Goal: Transaction & Acquisition: Purchase product/service

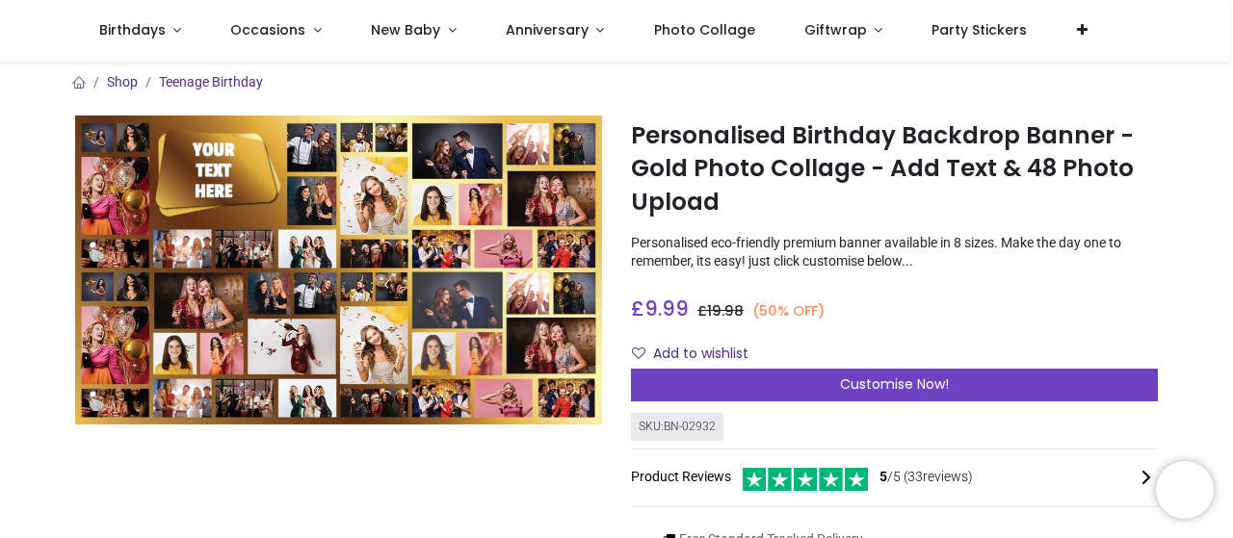
scroll to position [7, 0]
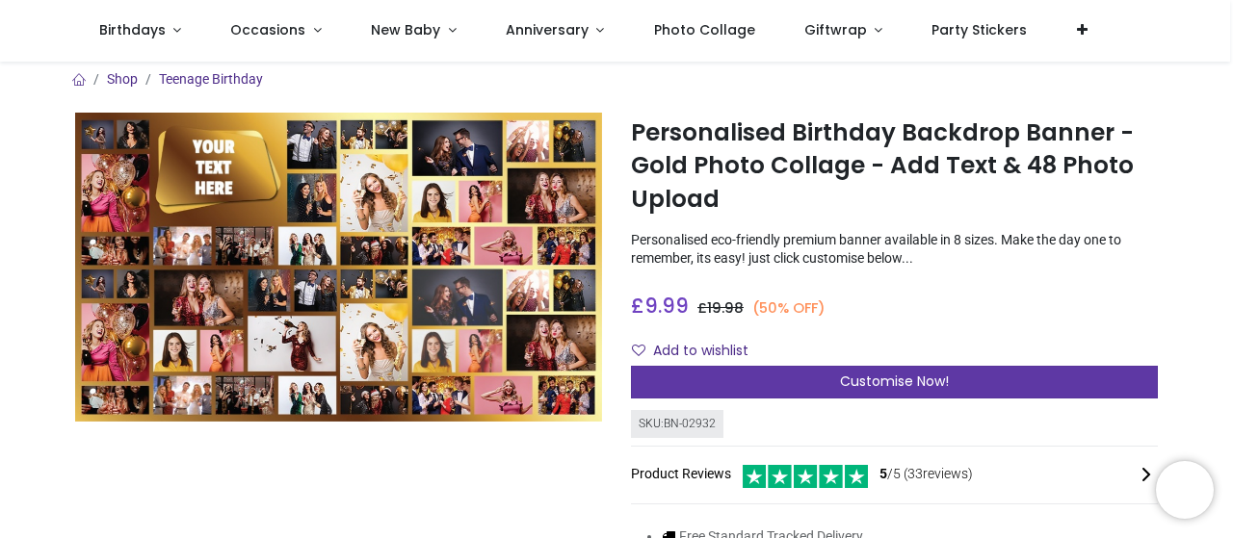
click at [888, 386] on span "Customise Now!" at bounding box center [894, 381] width 109 height 19
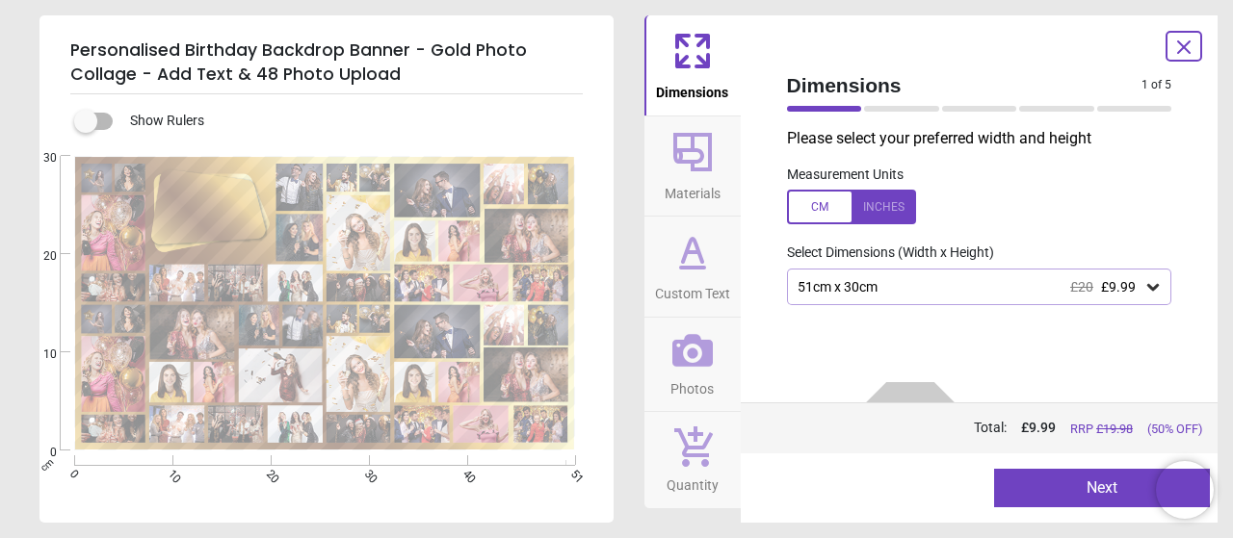
click at [901, 302] on div "51cm x 30cm £20 £9.99" at bounding box center [979, 287] width 385 height 37
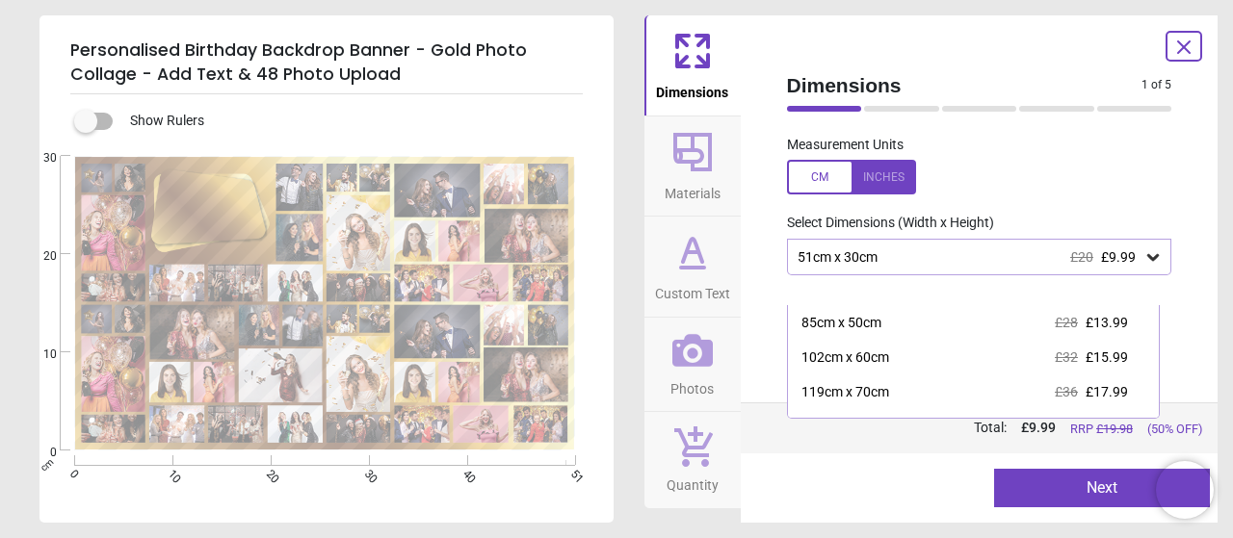
scroll to position [89, 0]
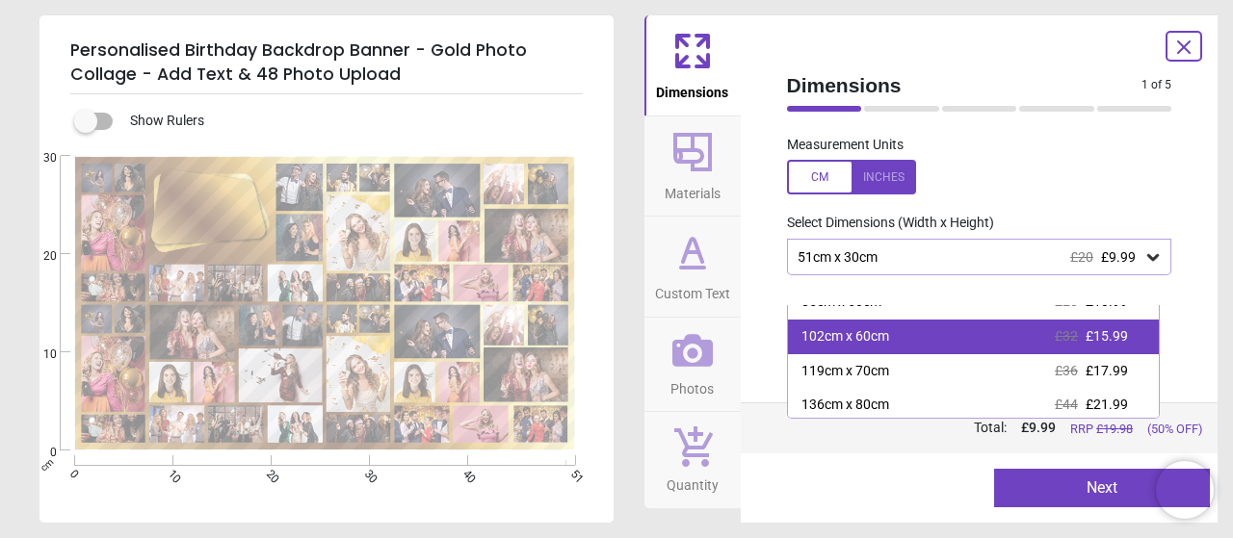
click at [937, 334] on div "102cm x 60cm £32 £15.99" at bounding box center [974, 337] width 372 height 35
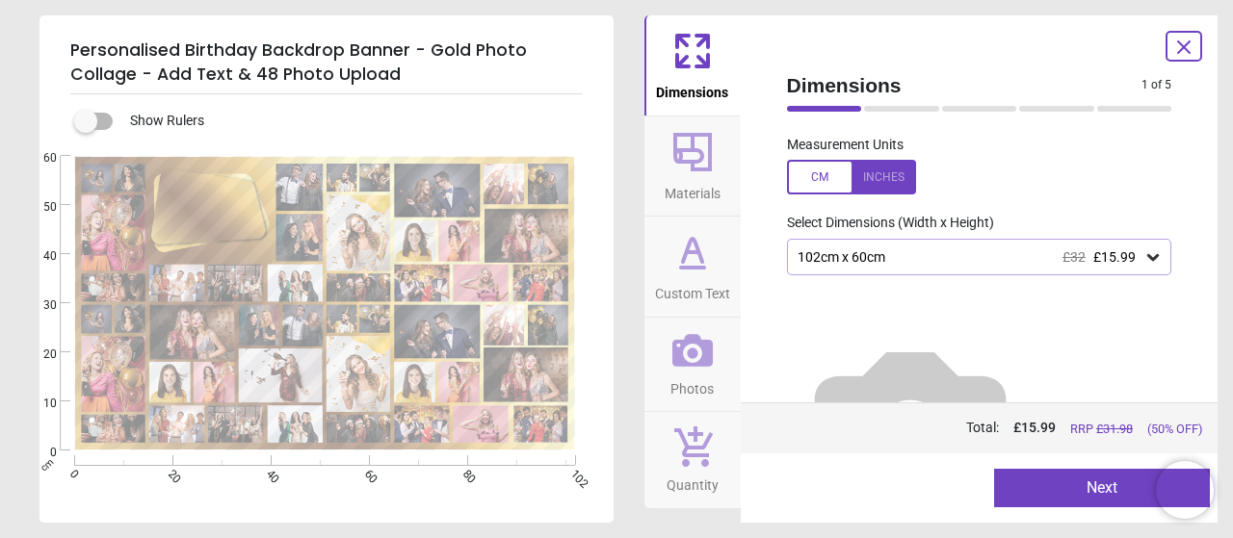
click at [1036, 492] on button "Next" at bounding box center [1102, 488] width 216 height 39
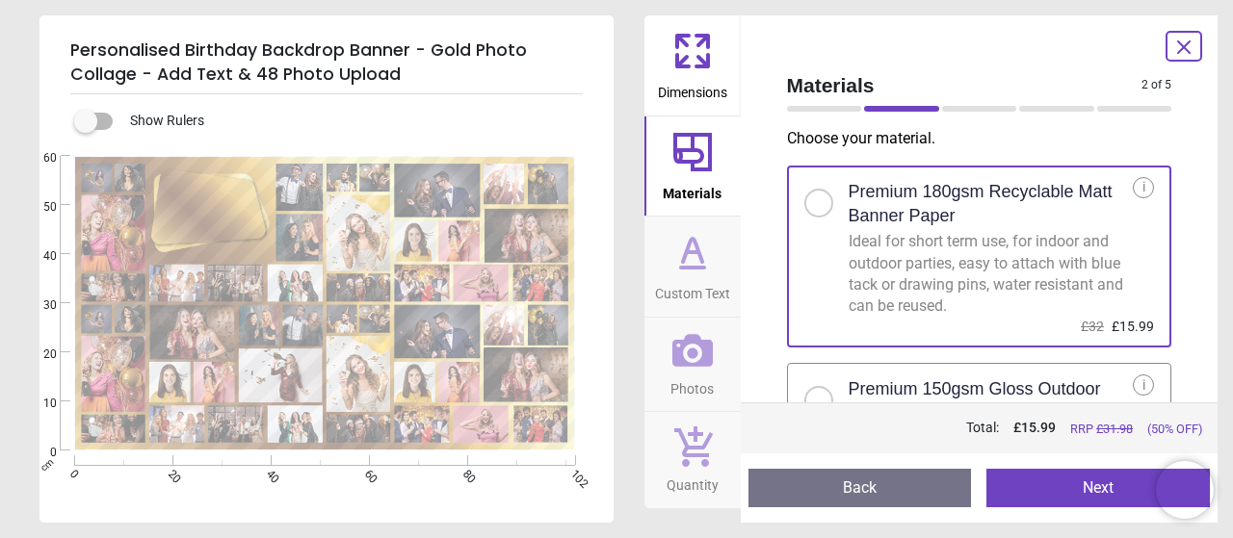
click at [1062, 486] on button "Next" at bounding box center [1097, 488] width 223 height 39
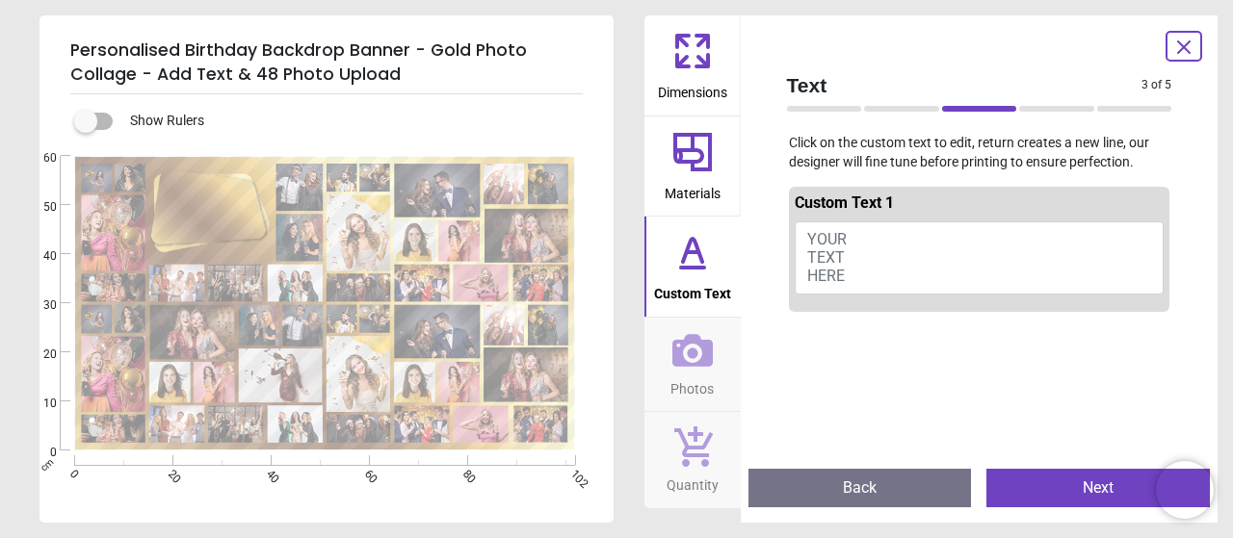
click at [842, 250] on button "YOUR TEXT HERE" at bounding box center [980, 258] width 370 height 73
type textarea "***** ****** ****"
click at [1048, 490] on button "Next" at bounding box center [1097, 488] width 223 height 39
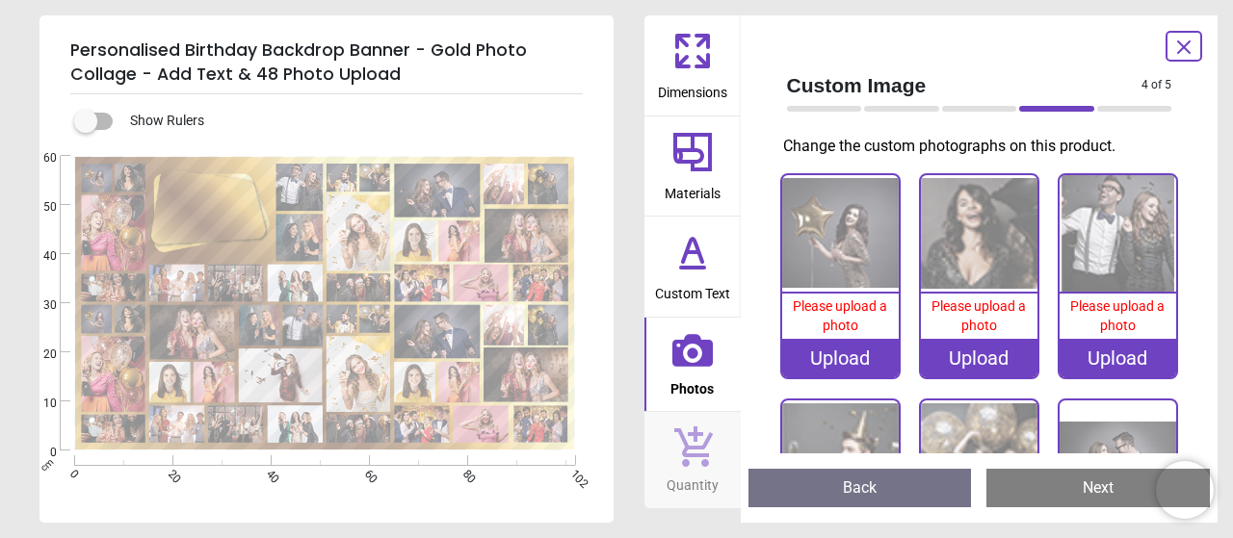
click at [825, 364] on div "Upload" at bounding box center [840, 358] width 117 height 39
click at [824, 357] on div "Upload" at bounding box center [840, 358] width 117 height 39
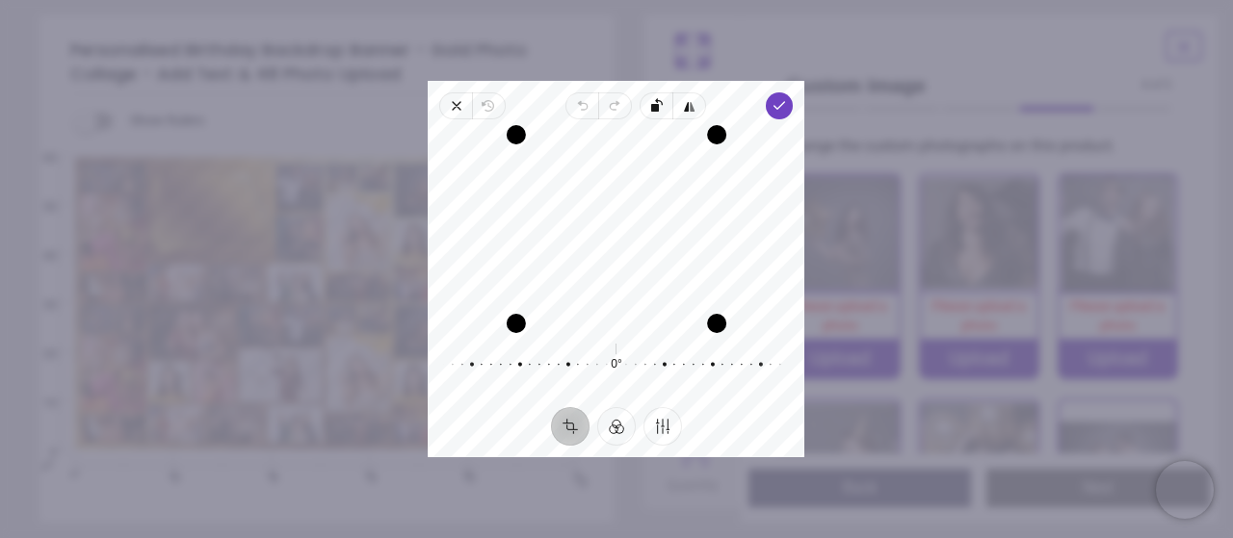
drag, startPoint x: 672, startPoint y: 265, endPoint x: 668, endPoint y: 250, distance: 15.0
click at [668, 250] on div "Recenter" at bounding box center [616, 229] width 346 height 188
click at [780, 112] on icon "button" at bounding box center [779, 105] width 15 height 15
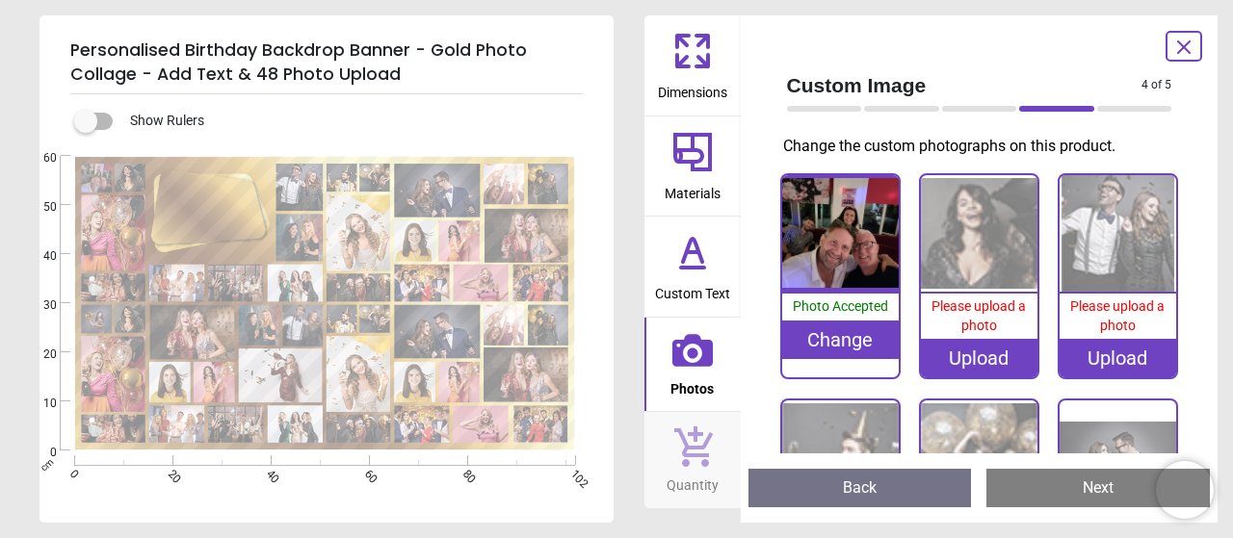
click at [977, 364] on div "Upload" at bounding box center [979, 358] width 117 height 39
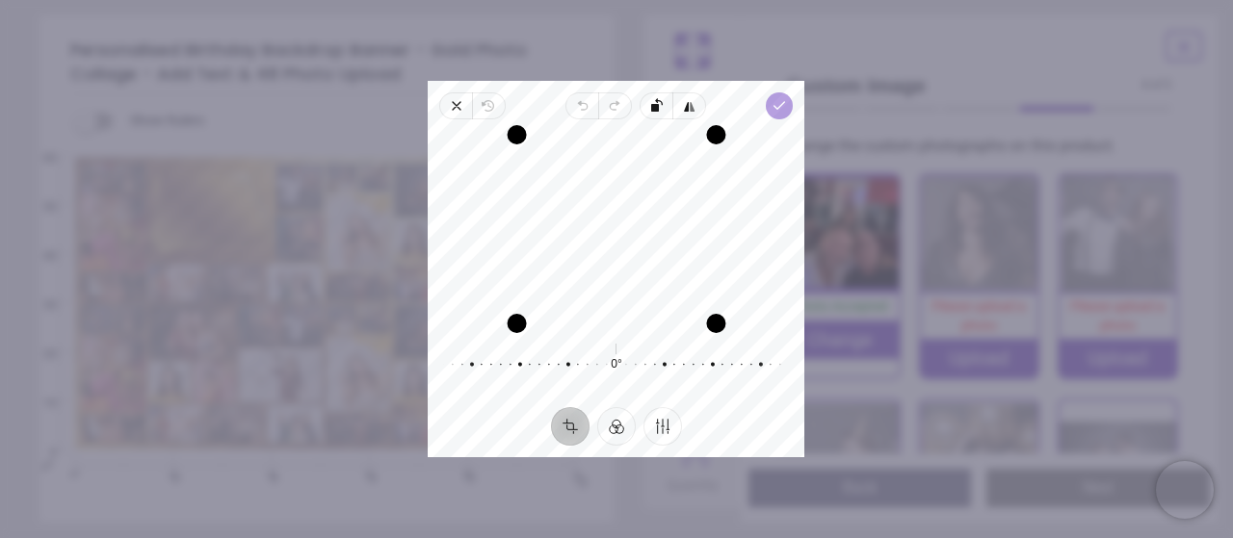
click at [782, 115] on span "Done" at bounding box center [780, 105] width 27 height 27
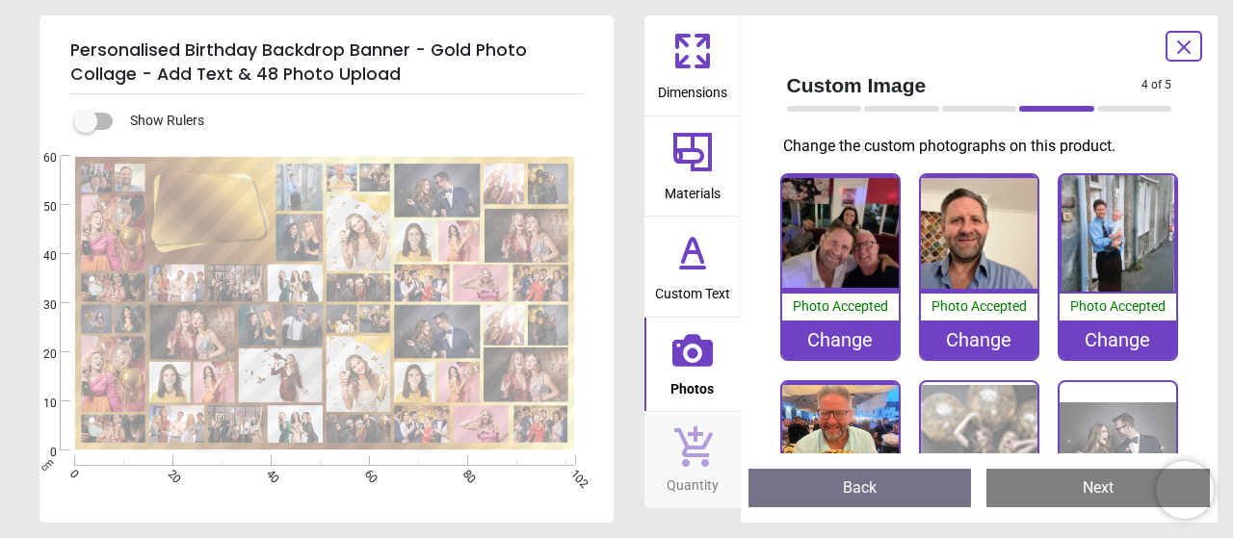
scroll to position [116, 0]
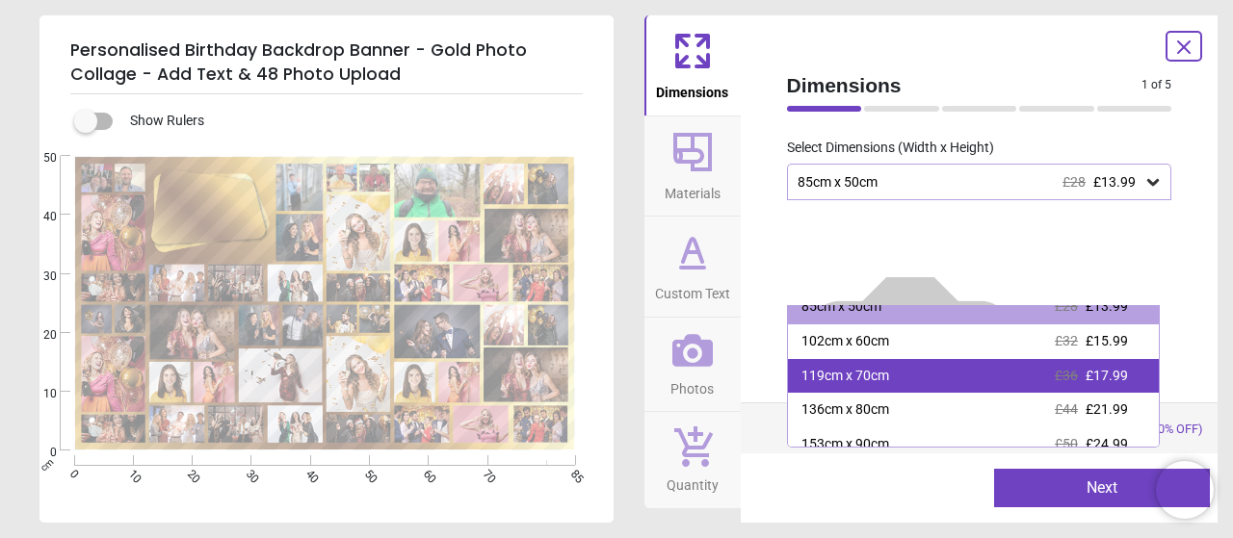
scroll to position [68, 0]
